Goal: Task Accomplishment & Management: Complete application form

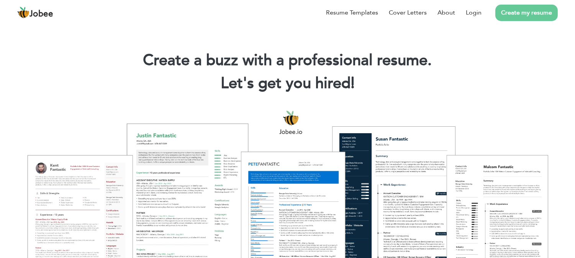
click at [517, 16] on link "Create my resume" at bounding box center [527, 13] width 62 height 16
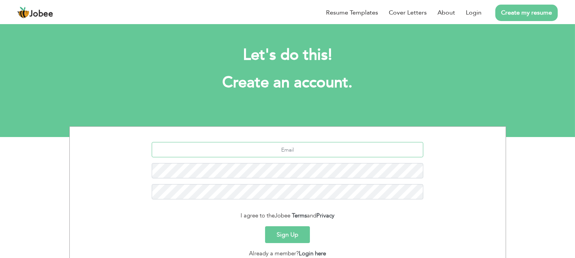
click at [329, 151] on input "text" at bounding box center [288, 149] width 272 height 15
type input "touseefhusain.11@gmail.com"
click at [328, 150] on input "touseefhusain.11@gmail.com" at bounding box center [288, 149] width 272 height 15
click at [533, 5] on link "Create my resume" at bounding box center [527, 13] width 62 height 16
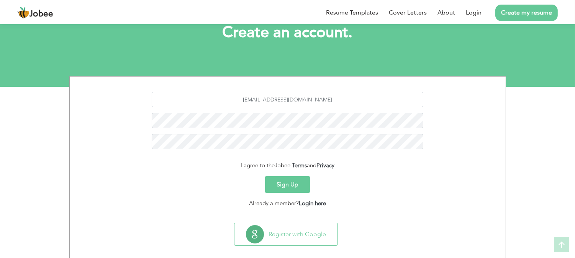
scroll to position [67, 0]
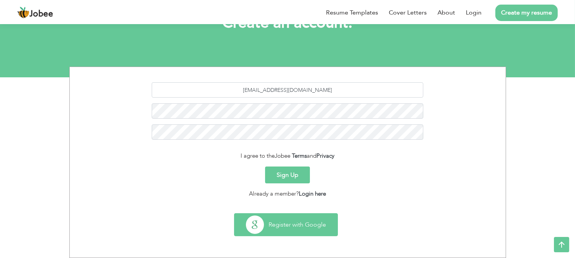
click at [301, 226] on button "Register with Google" at bounding box center [286, 225] width 103 height 22
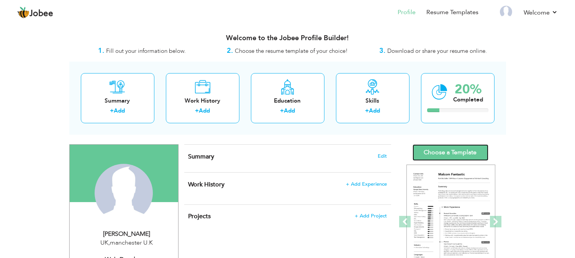
click at [447, 156] on link "Choose a Template" at bounding box center [451, 153] width 76 height 16
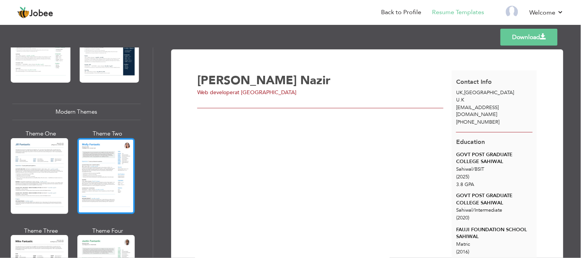
scroll to position [397, 0]
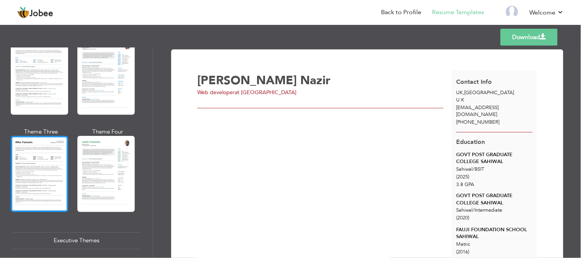
click at [43, 171] on div at bounding box center [39, 174] width 57 height 76
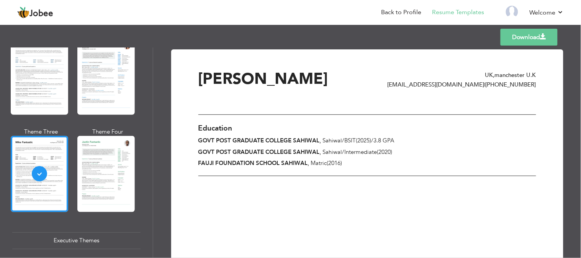
scroll to position [298, 0]
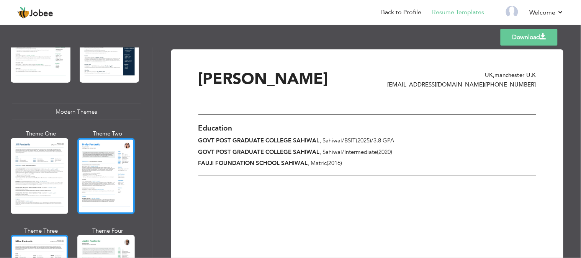
click at [98, 165] on div at bounding box center [105, 176] width 57 height 76
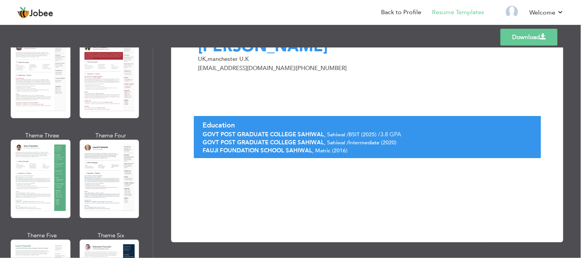
scroll to position [0, 0]
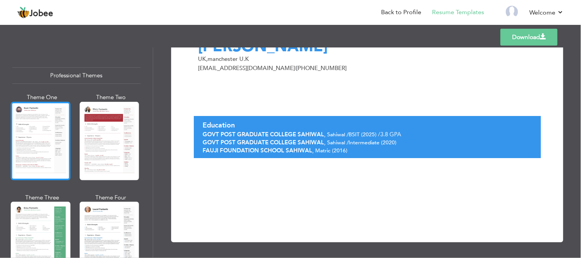
click at [57, 146] on div at bounding box center [41, 141] width 60 height 79
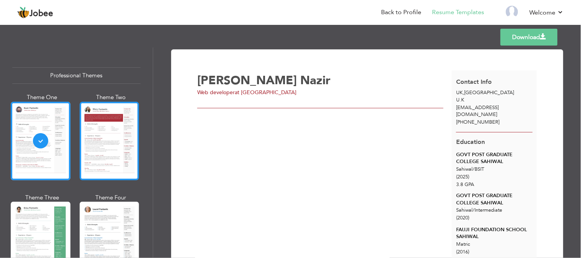
click at [102, 151] on div at bounding box center [110, 141] width 60 height 79
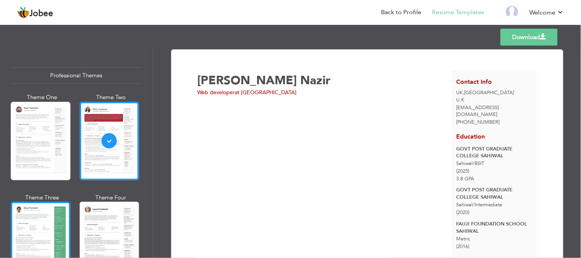
click at [32, 220] on div at bounding box center [41, 241] width 60 height 79
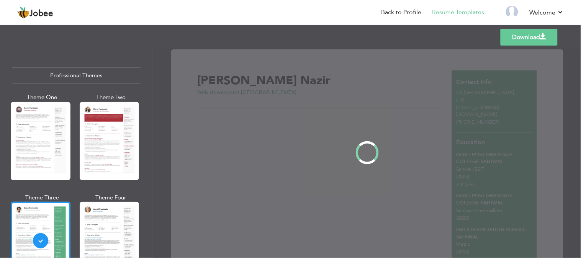
click at [118, 211] on div at bounding box center [110, 241] width 60 height 79
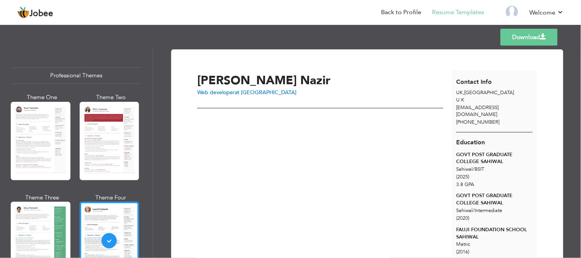
click at [385, 105] on div at bounding box center [320, 105] width 246 height 6
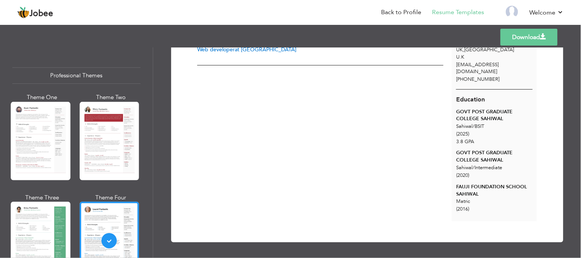
click at [528, 41] on link "Download" at bounding box center [529, 37] width 57 height 17
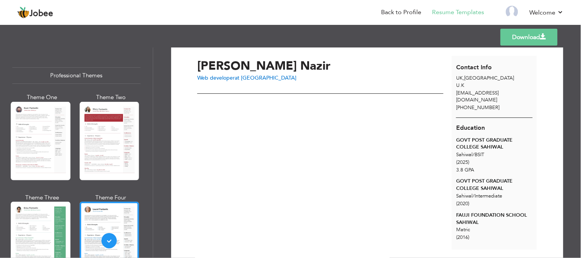
scroll to position [0, 0]
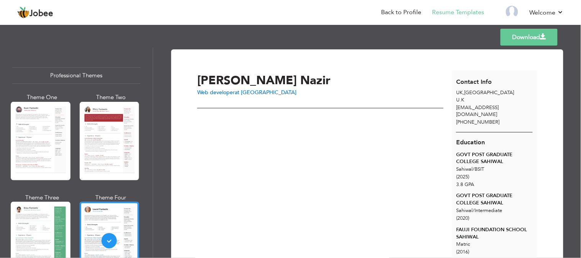
click at [252, 83] on span "Muhammad Shoaib" at bounding box center [247, 80] width 100 height 16
